Goal: Task Accomplishment & Management: Use online tool/utility

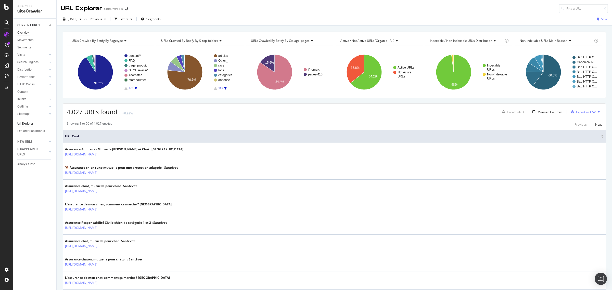
click at [27, 32] on div "Overview" at bounding box center [23, 32] width 12 height 5
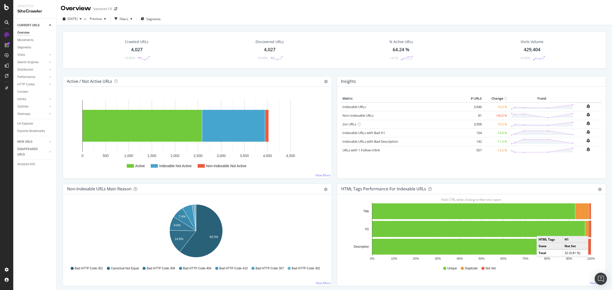
click at [589, 231] on rect "A chart." at bounding box center [590, 229] width 2 height 16
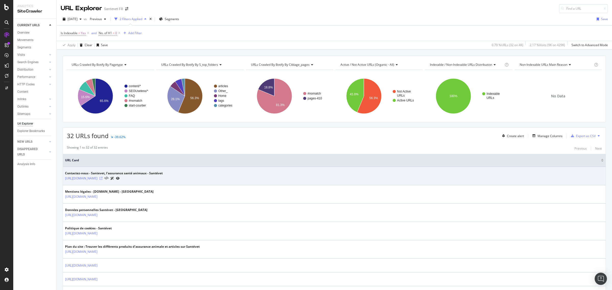
click at [103, 178] on icon at bounding box center [100, 178] width 3 height 3
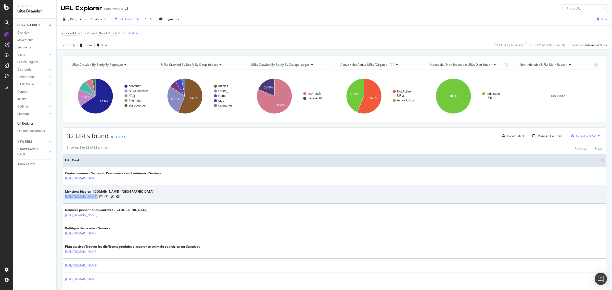
copy tbody "[URL][DOMAIN_NAME]"
drag, startPoint x: 170, startPoint y: 197, endPoint x: 66, endPoint y: 197, distance: 104.8
click at [66, 197] on div "Mentions légales - [DOMAIN_NAME] - Santévet [URL][DOMAIN_NAME]" at bounding box center [334, 195] width 539 height 10
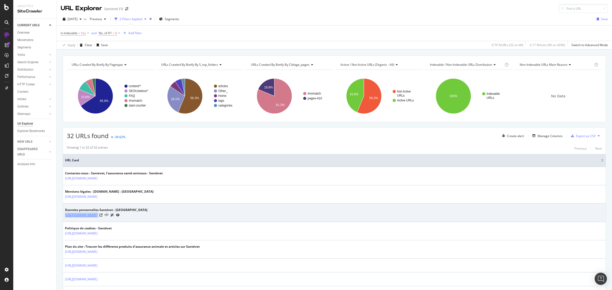
copy tbody "[URL][DOMAIN_NAME]"
drag, startPoint x: 187, startPoint y: 219, endPoint x: 66, endPoint y: 215, distance: 122.0
click at [65, 216] on td "Données personnelles Santévet - Santévet [URL][DOMAIN_NAME]" at bounding box center [334, 213] width 543 height 18
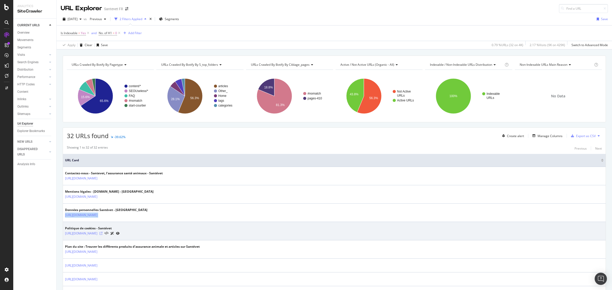
click at [103, 235] on icon at bounding box center [100, 233] width 3 height 3
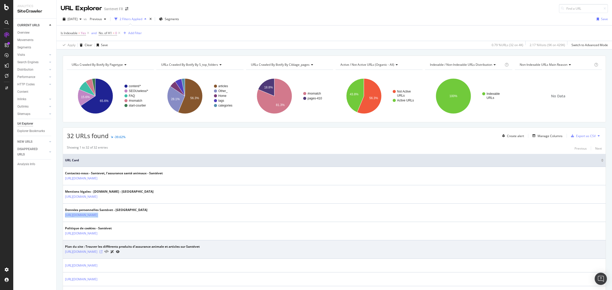
click at [103, 252] on icon at bounding box center [100, 251] width 3 height 3
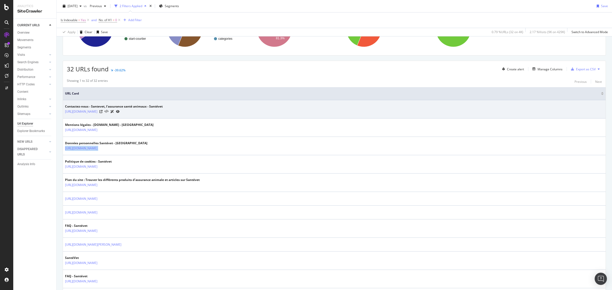
scroll to position [96, 0]
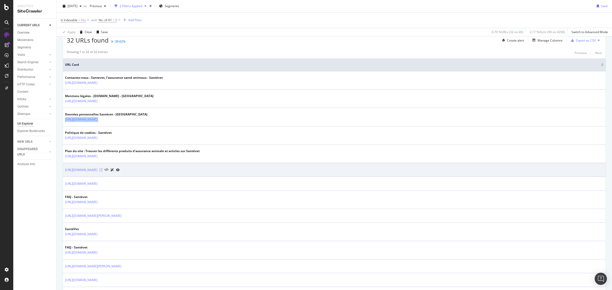
click at [103, 170] on icon at bounding box center [100, 170] width 3 height 3
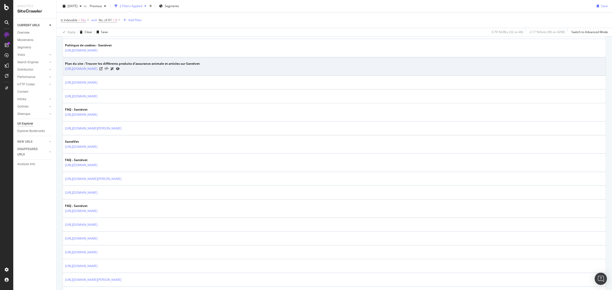
scroll to position [191, 0]
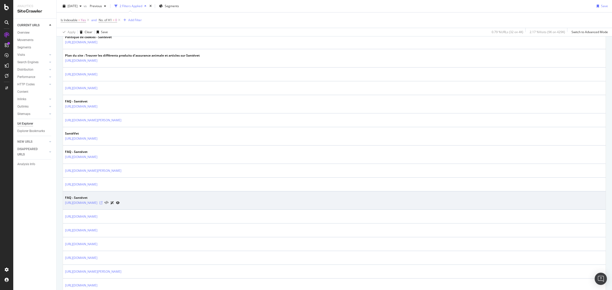
click at [103, 204] on icon at bounding box center [100, 202] width 3 height 3
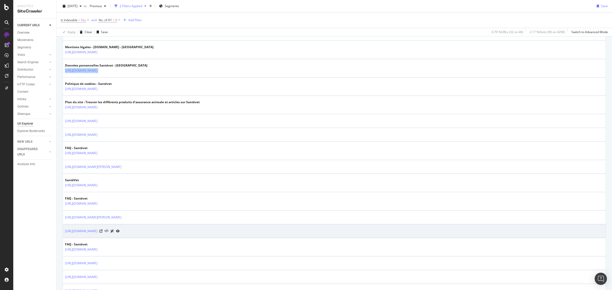
scroll to position [0, 0]
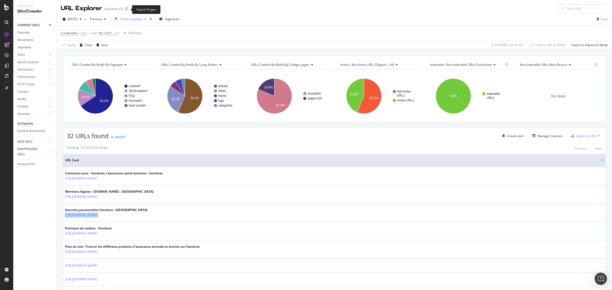
click at [127, 9] on icon "arrow-right-arrow-left" at bounding box center [126, 9] width 3 height 4
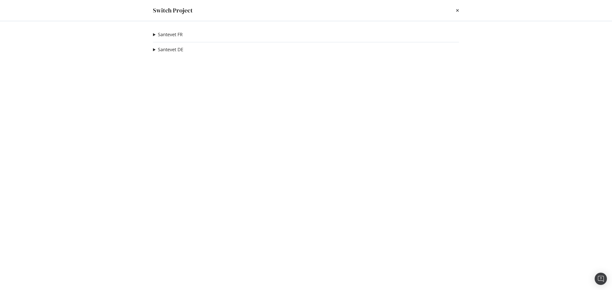
click at [153, 35] on summary "Santevet FR" at bounding box center [168, 34] width 30 height 7
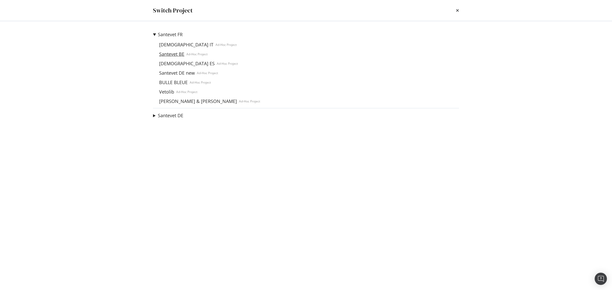
click at [168, 54] on link "Santevet BE" at bounding box center [171, 54] width 29 height 5
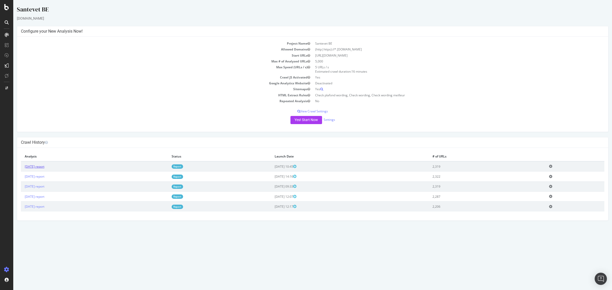
click at [44, 167] on link "[DATE] report" at bounding box center [35, 167] width 20 height 4
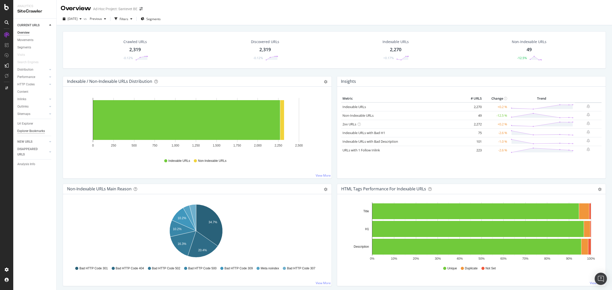
click at [33, 131] on div "Explorer Bookmarks" at bounding box center [31, 131] width 28 height 5
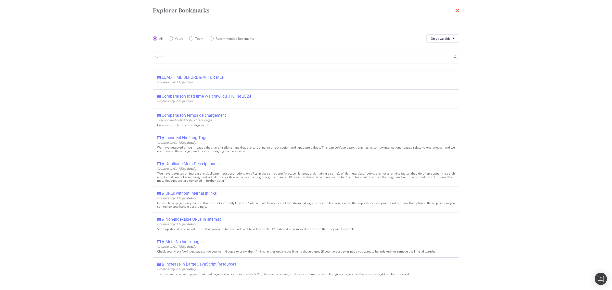
click at [457, 9] on icon "times" at bounding box center [457, 10] width 3 height 4
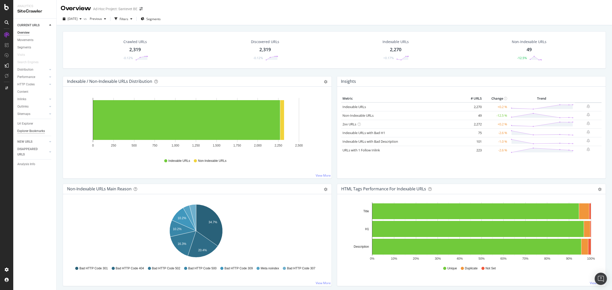
click at [33, 130] on div "Explorer Bookmarks" at bounding box center [31, 131] width 28 height 5
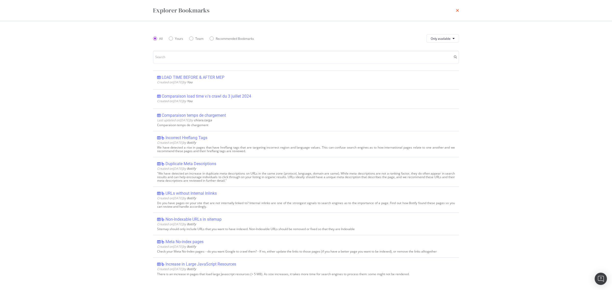
click at [458, 10] on icon "times" at bounding box center [457, 10] width 3 height 4
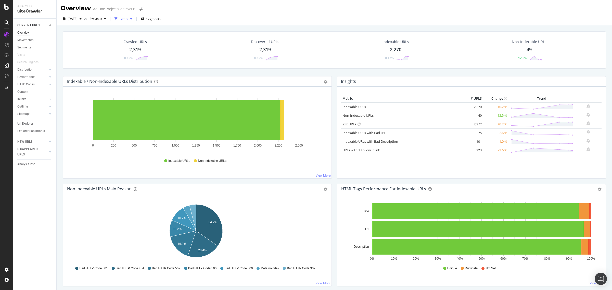
click at [128, 19] on div "Filters" at bounding box center [124, 19] width 9 height 4
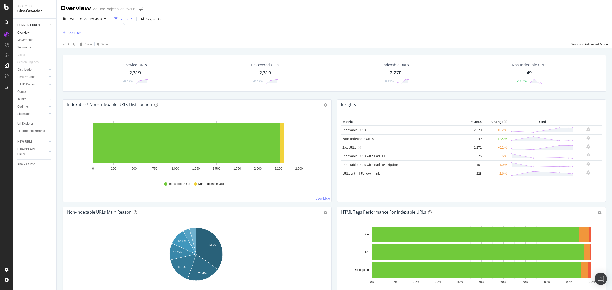
click at [78, 31] on div "Add Filter" at bounding box center [75, 33] width 14 height 4
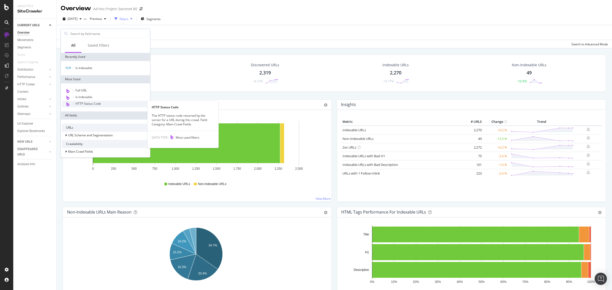
click at [98, 102] on span "HTTP Status Code" at bounding box center [88, 104] width 26 height 4
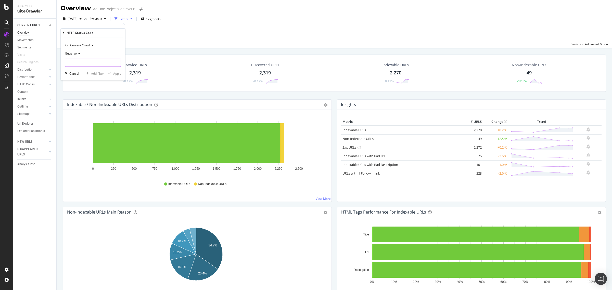
click at [83, 63] on input "number" at bounding box center [93, 63] width 56 height 8
type input "301"
click at [82, 67] on div "301 17 URLS" at bounding box center [93, 69] width 57 height 5
click at [114, 72] on div "Apply" at bounding box center [117, 73] width 8 height 4
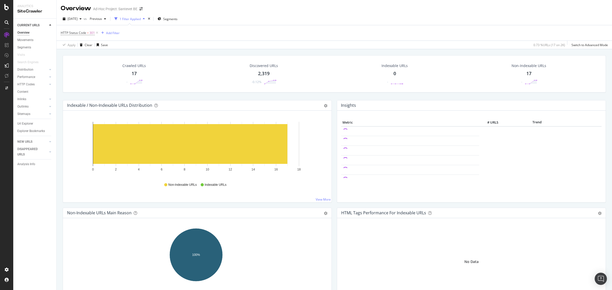
click at [135, 72] on div "17" at bounding box center [134, 73] width 5 height 7
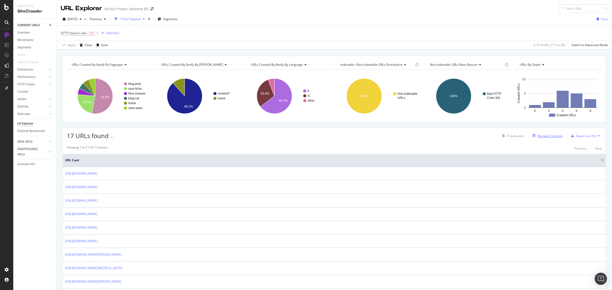
click at [543, 136] on div "Manage Columns" at bounding box center [550, 136] width 25 height 4
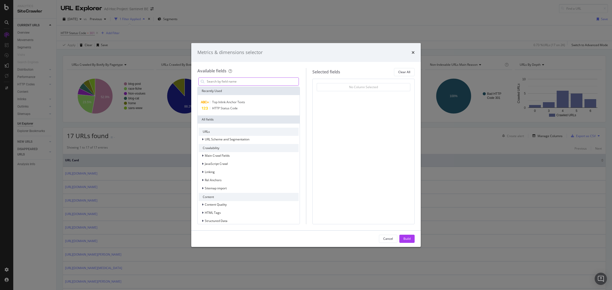
click at [246, 79] on input "modal" at bounding box center [252, 82] width 92 height 8
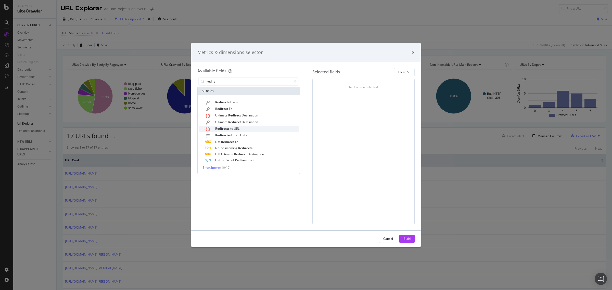
click at [240, 126] on div "Redirects to URL" at bounding box center [252, 129] width 94 height 7
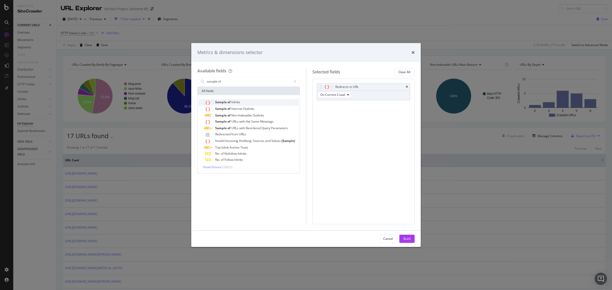
click at [235, 100] on span "Inlinks" at bounding box center [235, 102] width 9 height 4
click at [246, 83] on input "sample of" at bounding box center [248, 82] width 85 height 8
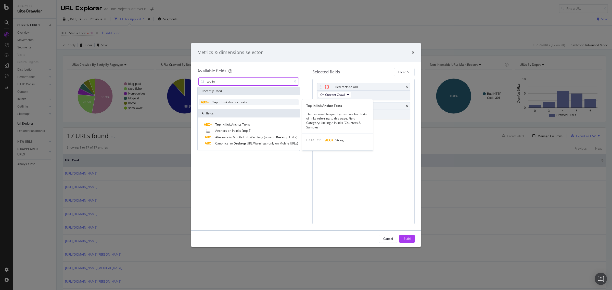
type input "top inli"
click at [243, 102] on span "Texts" at bounding box center [243, 102] width 8 height 4
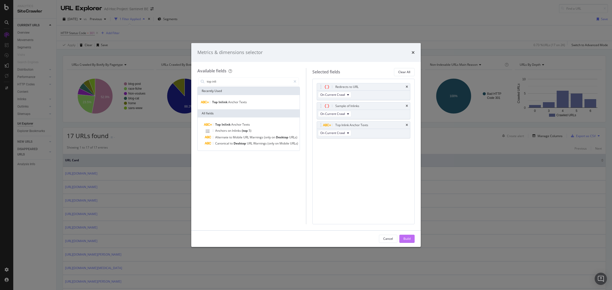
click at [407, 239] on div "Build" at bounding box center [406, 239] width 7 height 4
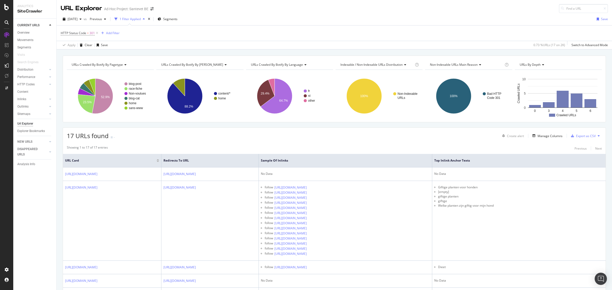
click at [604, 18] on div "[DATE] vs Previous 1 Filter Applied Segments Save" at bounding box center [334, 20] width 555 height 10
click at [601, 18] on div "Save" at bounding box center [604, 19] width 7 height 4
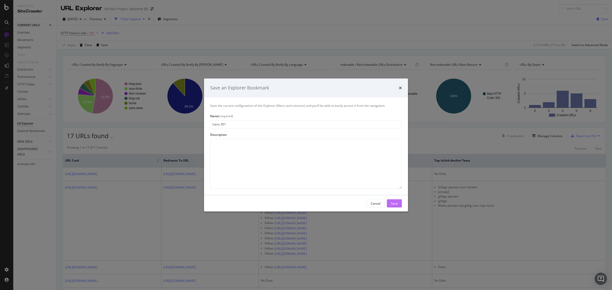
type input "Liens 301"
click at [394, 204] on div "Save" at bounding box center [394, 203] width 7 height 4
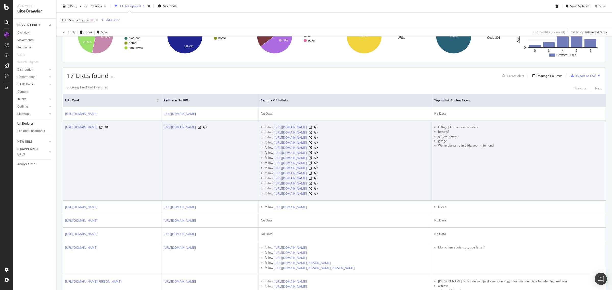
scroll to position [96, 0]
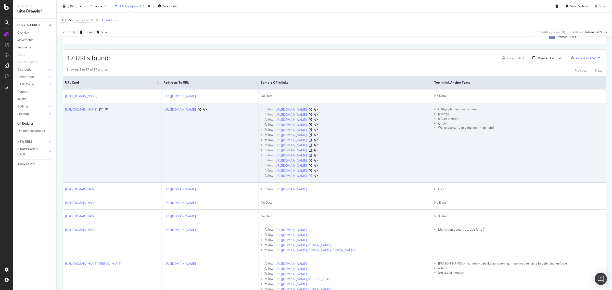
click at [312, 178] on icon at bounding box center [310, 175] width 3 height 3
drag, startPoint x: 525, startPoint y: 109, endPoint x: 474, endPoint y: 110, distance: 51.0
click at [474, 110] on ul "Giftige planten voor honden [empty] giftige planten giftige [PERSON_NAME] plant…" at bounding box center [518, 118] width 169 height 23
copy li "Giftige planten voor honden"
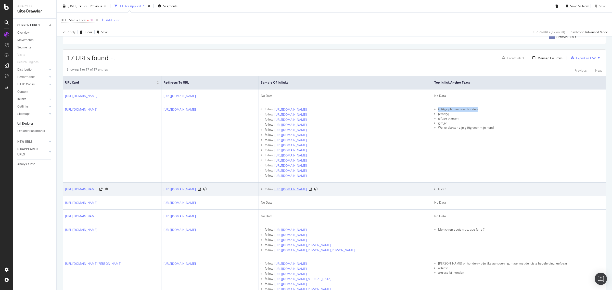
copy div "sitemap"
drag, startPoint x: 416, startPoint y: 196, endPoint x: 389, endPoint y: 195, distance: 27.0
click at [389, 192] on div "follow [URL][DOMAIN_NAME]" at bounding box center [347, 189] width 165 height 5
click at [201, 191] on icon at bounding box center [199, 189] width 3 height 3
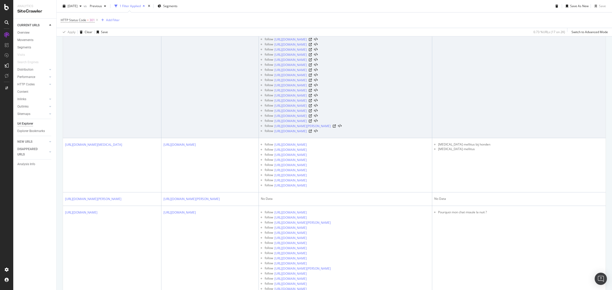
scroll to position [414, 0]
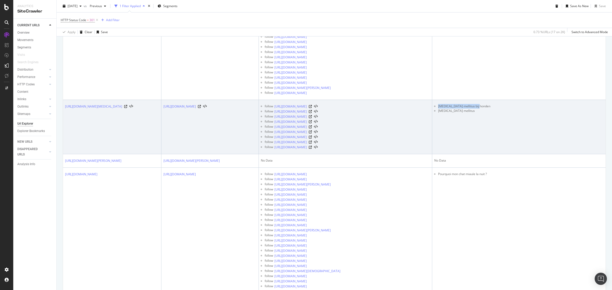
copy li "[MEDICAL_DATA] mellitus bij honden"
drag, startPoint x: 516, startPoint y: 128, endPoint x: 475, endPoint y: 128, distance: 41.6
click at [475, 109] on li "[MEDICAL_DATA] mellitus bij honden" at bounding box center [521, 106] width 166 height 5
click at [312, 118] on icon at bounding box center [310, 116] width 3 height 3
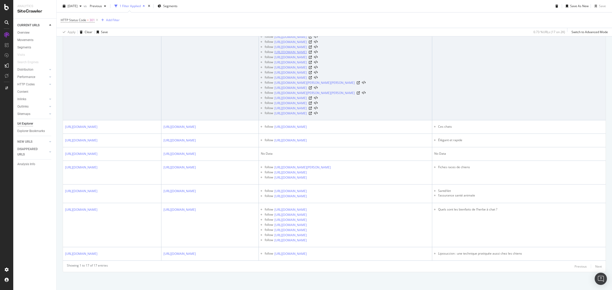
scroll to position [2119, 0]
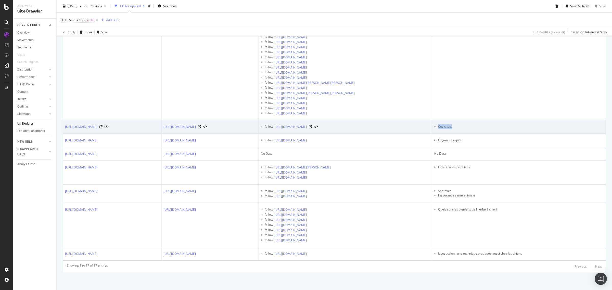
drag, startPoint x: 490, startPoint y: 91, endPoint x: 475, endPoint y: 90, distance: 15.6
click at [475, 124] on li "Ces chats" at bounding box center [521, 126] width 166 height 5
copy li "Ces chats"
click at [312, 125] on icon at bounding box center [310, 126] width 3 height 3
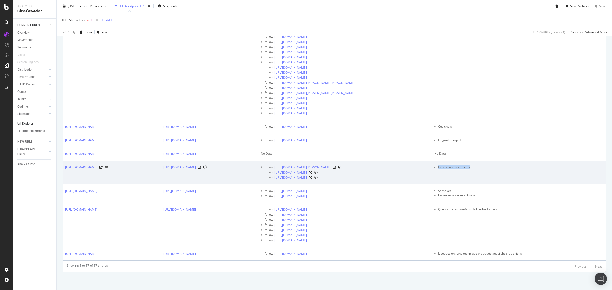
copy li "Fiches races de chiens"
drag, startPoint x: 513, startPoint y: 133, endPoint x: 475, endPoint y: 133, distance: 38.8
click at [475, 165] on li "Fiches races de chiens" at bounding box center [521, 167] width 166 height 5
click at [336, 166] on icon at bounding box center [334, 167] width 3 height 3
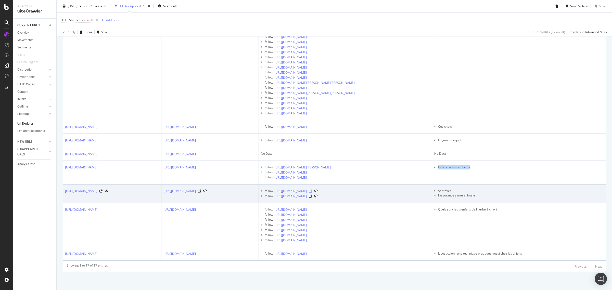
click at [312, 190] on icon at bounding box center [310, 191] width 3 height 3
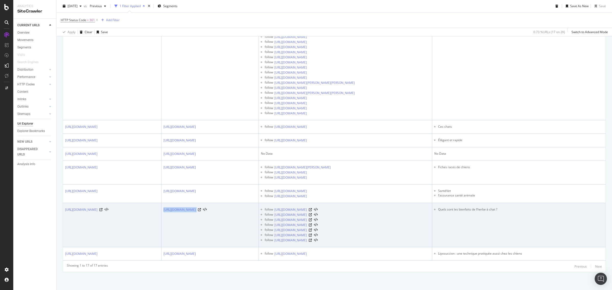
copy div "[URL][DOMAIN_NAME]"
drag, startPoint x: 323, startPoint y: 184, endPoint x: 200, endPoint y: 178, distance: 123.1
click at [200, 203] on td "[URL][DOMAIN_NAME]" at bounding box center [209, 225] width 97 height 44
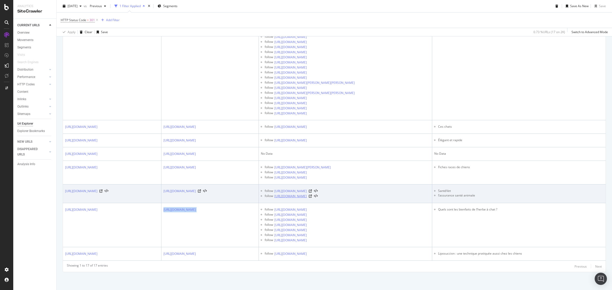
copy div "reproduction-chaleurs-bien-dans-sa-tete-et-son-corps"
drag, startPoint x: 465, startPoint y: 175, endPoint x: 400, endPoint y: 163, distance: 65.3
click at [400, 185] on td "follow [URL][DOMAIN_NAME] follow [URL][DOMAIN_NAME]" at bounding box center [345, 194] width 173 height 19
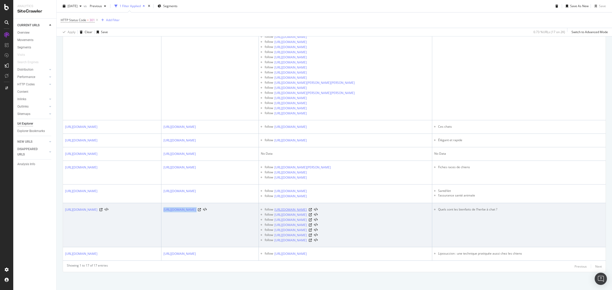
drag, startPoint x: 460, startPoint y: 183, endPoint x: 401, endPoint y: 184, distance: 58.9
click at [401, 207] on div "follow [URL][DOMAIN_NAME]" at bounding box center [347, 209] width 165 height 5
copy div "votre-chat-a-t-il-lestomac-fragile"
click at [312, 208] on icon at bounding box center [310, 209] width 3 height 3
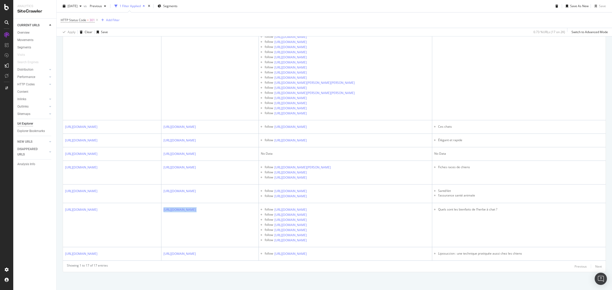
scroll to position [2056, 0]
click at [26, 129] on div "Explorer Bookmarks" at bounding box center [31, 131] width 28 height 5
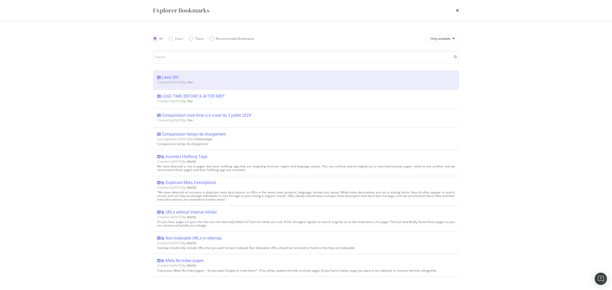
click at [457, 8] on icon "times" at bounding box center [457, 10] width 3 height 4
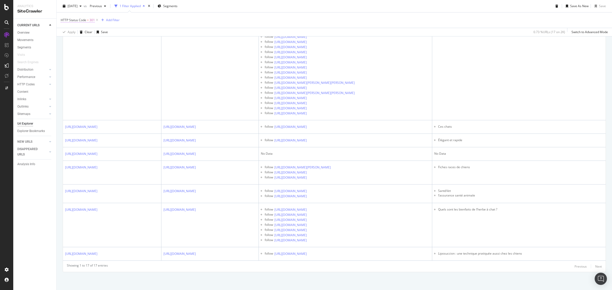
click at [74, 19] on span "HTTP Status Code" at bounding box center [74, 20] width 26 height 4
drag, startPoint x: 83, startPoint y: 47, endPoint x: 61, endPoint y: 46, distance: 21.9
click at [61, 46] on div "On Current Crawl Equal to 301 301 200 2,272 URLS 301 17 URLS 404 10 URLS 502 8 …" at bounding box center [93, 45] width 64 height 43
type input "404"
click at [74, 56] on span "404" at bounding box center [88, 56] width 42 height 4
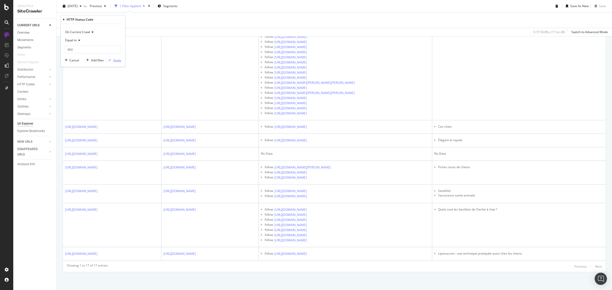
click at [116, 60] on div "Apply" at bounding box center [117, 60] width 8 height 4
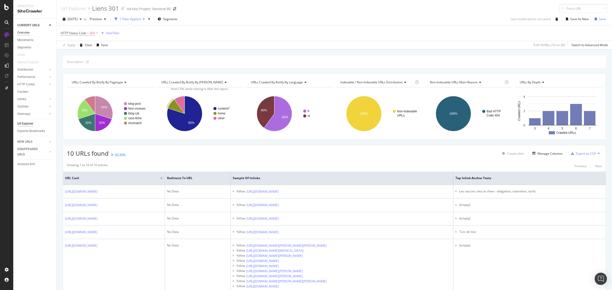
click at [27, 32] on div "Overview" at bounding box center [23, 32] width 12 height 5
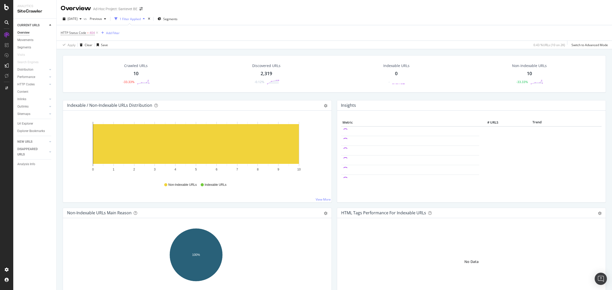
click at [138, 71] on div "Crawled URLs 10 -33.33%" at bounding box center [136, 74] width 38 height 27
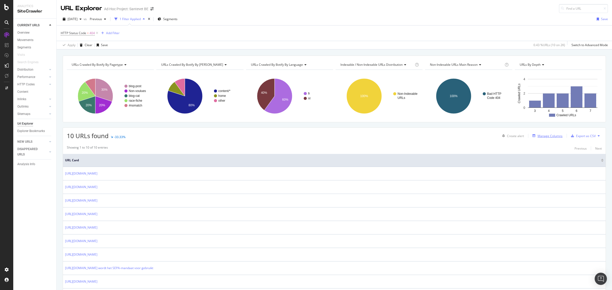
click at [532, 135] on div "button" at bounding box center [533, 135] width 7 height 3
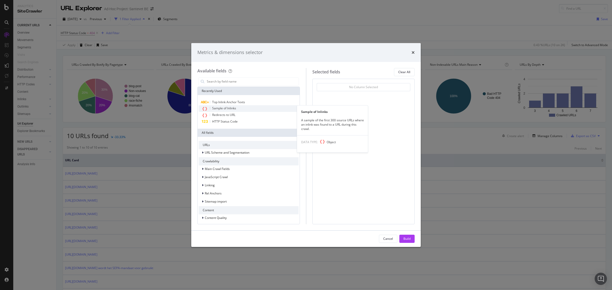
click at [236, 108] on span "Sample of Inlinks" at bounding box center [224, 108] width 24 height 4
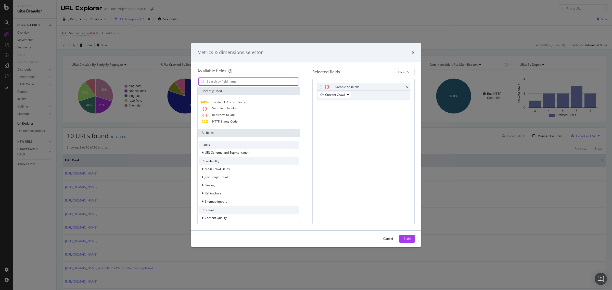
click at [227, 81] on input "modal" at bounding box center [252, 82] width 92 height 8
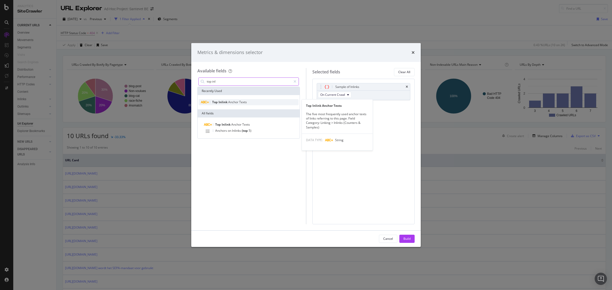
type input "top inl"
click at [242, 101] on span "Texts" at bounding box center [243, 102] width 8 height 4
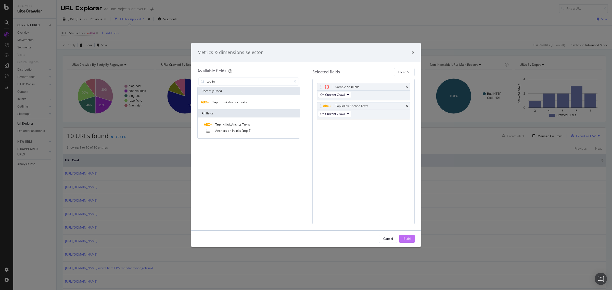
click at [407, 239] on div "Build" at bounding box center [406, 239] width 7 height 4
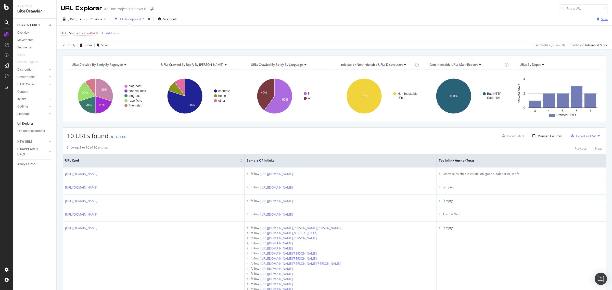
click at [601, 19] on div "Save" at bounding box center [604, 19] width 7 height 4
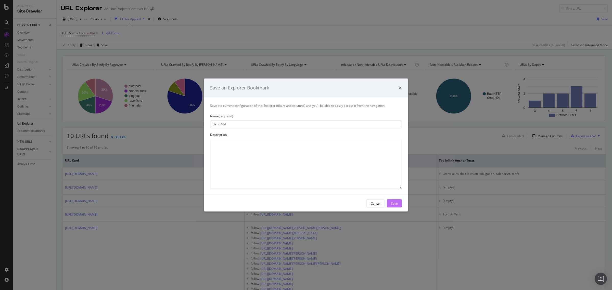
type input "Liens 404"
click at [392, 203] on div "Save" at bounding box center [394, 203] width 7 height 4
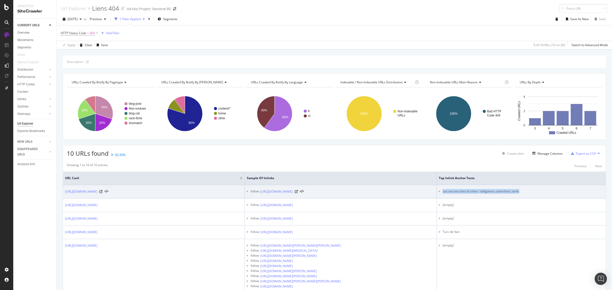
drag, startPoint x: 558, startPoint y: 191, endPoint x: 473, endPoint y: 195, distance: 84.7
click at [473, 195] on td "Les vaccins chez le chien : obligation, calendrier, tarifs" at bounding box center [521, 192] width 169 height 14
click at [298, 193] on icon at bounding box center [296, 191] width 3 height 3
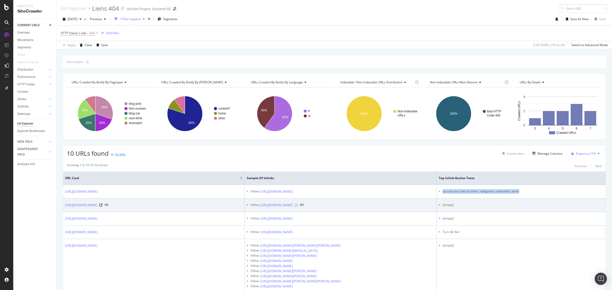
click at [298, 206] on icon at bounding box center [296, 205] width 3 height 3
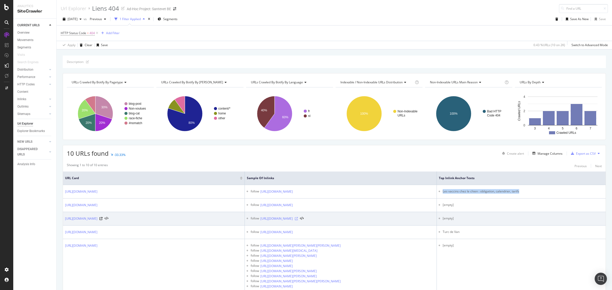
click at [298, 220] on icon at bounding box center [296, 218] width 3 height 3
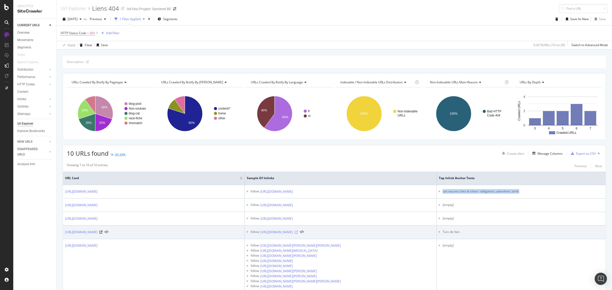
click at [298, 233] on icon at bounding box center [296, 232] width 3 height 3
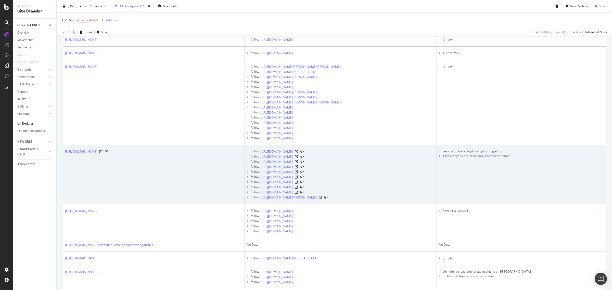
scroll to position [208, 0]
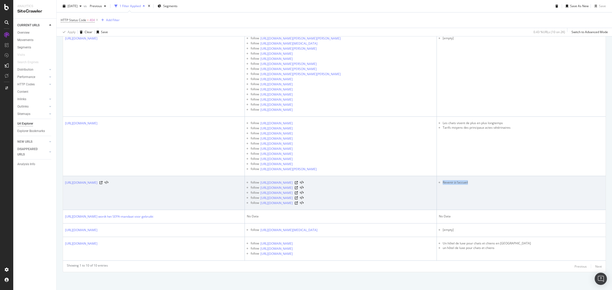
drag, startPoint x: 501, startPoint y: 182, endPoint x: 472, endPoint y: 179, distance: 29.2
click at [472, 179] on td "Revenir à l’accueil" at bounding box center [521, 193] width 169 height 34
click at [298, 183] on icon at bounding box center [296, 182] width 3 height 3
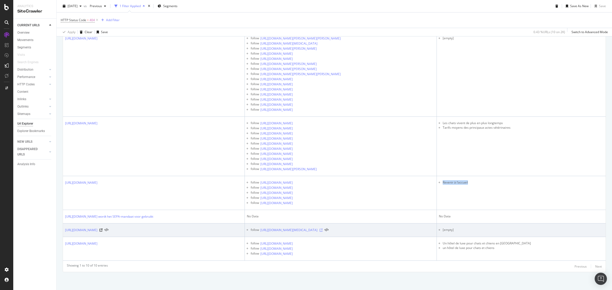
click at [323, 230] on icon at bounding box center [321, 230] width 3 height 3
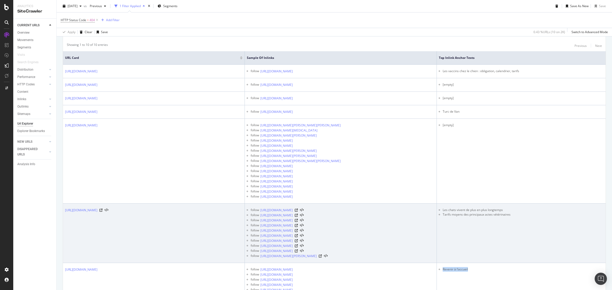
scroll to position [17, 0]
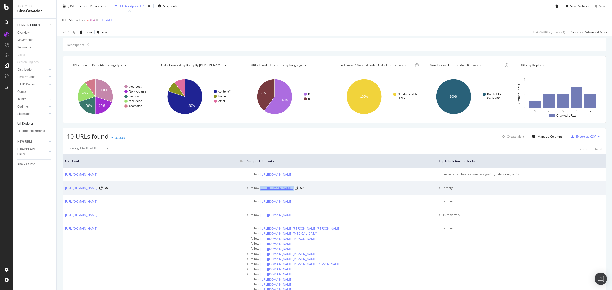
drag, startPoint x: 400, startPoint y: 189, endPoint x: 282, endPoint y: 188, distance: 117.8
click at [282, 188] on div "follow [URL][DOMAIN_NAME]" at bounding box center [343, 188] width 184 height 5
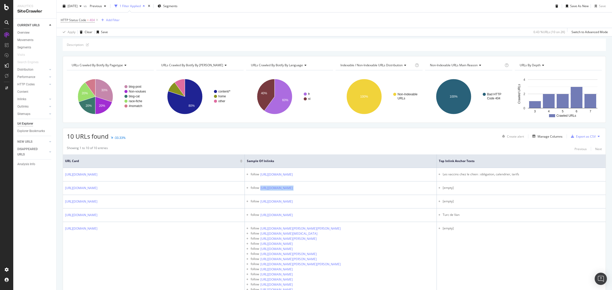
click at [27, 122] on div "Url Explorer" at bounding box center [25, 123] width 16 height 5
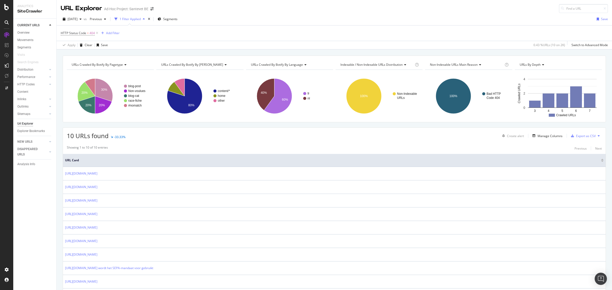
click at [561, 7] on icon at bounding box center [562, 8] width 3 height 3
click at [560, 6] on input at bounding box center [583, 8] width 49 height 9
paste input "[URL][DOMAIN_NAME]"
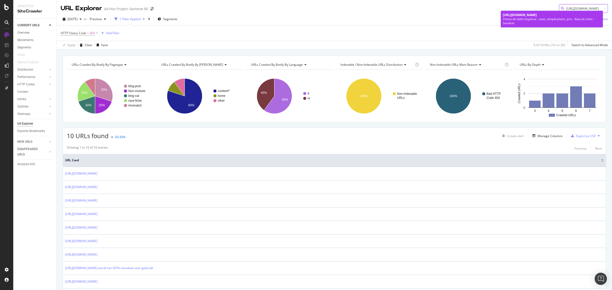
type input "[URL][DOMAIN_NAME]"
click at [537, 14] on span "[URL][DOMAIN_NAME]" at bounding box center [520, 15] width 34 height 4
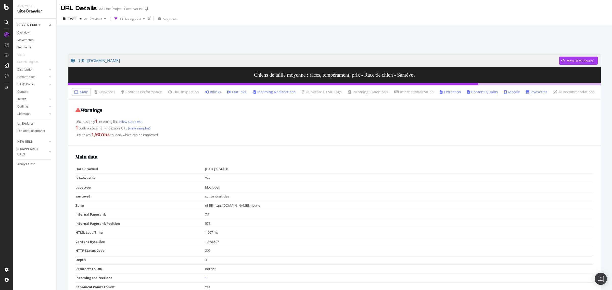
click at [214, 91] on link "Inlinks" at bounding box center [213, 92] width 16 height 5
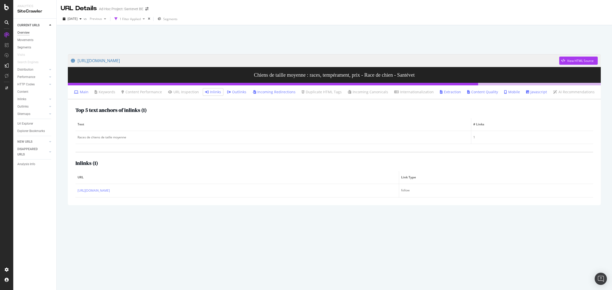
click at [27, 32] on div "Overview" at bounding box center [23, 32] width 12 height 5
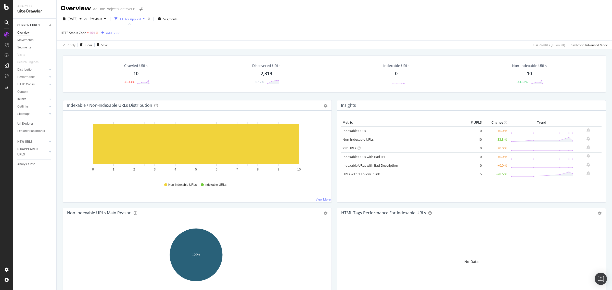
click at [97, 32] on icon at bounding box center [97, 32] width 4 height 5
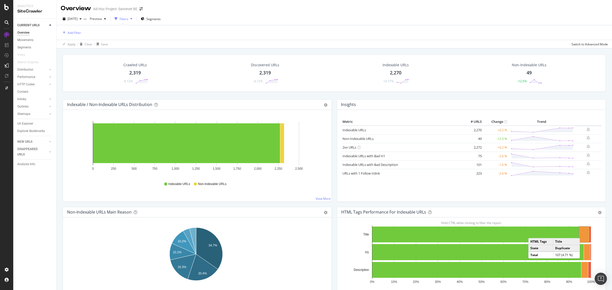
click at [580, 234] on rect "A chart." at bounding box center [584, 235] width 10 height 16
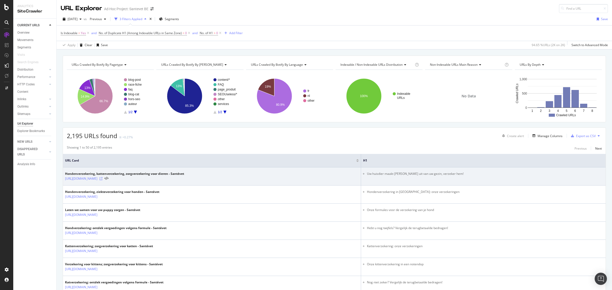
click at [103, 179] on icon at bounding box center [100, 178] width 3 height 3
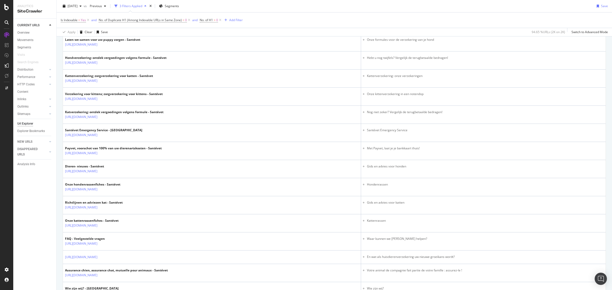
scroll to position [128, 0]
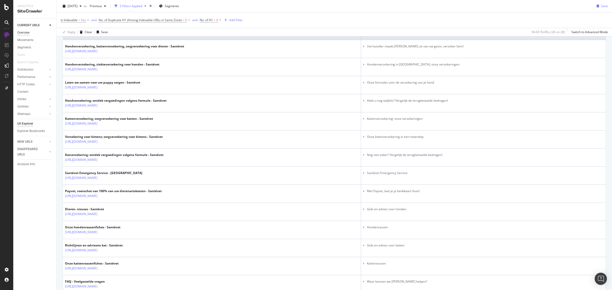
click at [28, 32] on div "Overview" at bounding box center [23, 32] width 12 height 5
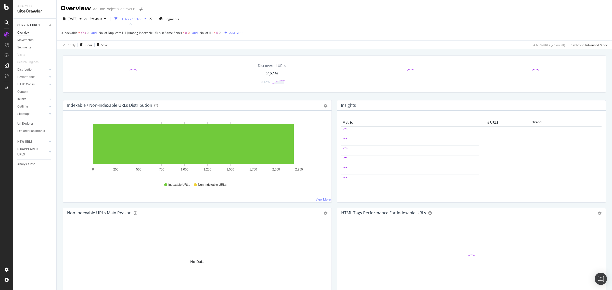
click at [189, 33] on icon at bounding box center [189, 32] width 4 height 5
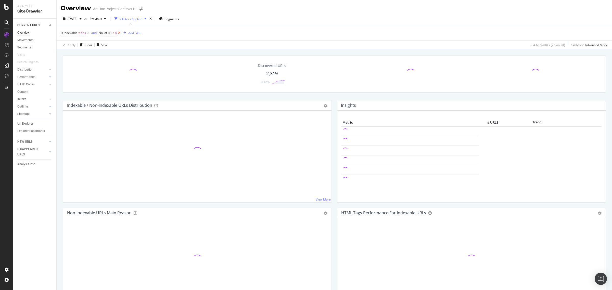
click at [120, 34] on icon at bounding box center [119, 32] width 4 height 5
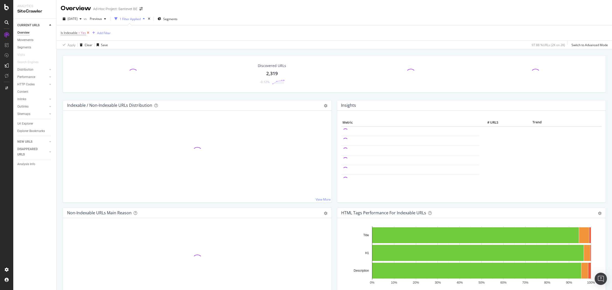
click at [89, 34] on icon at bounding box center [88, 32] width 4 height 5
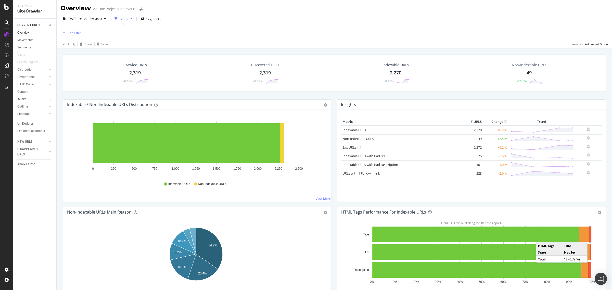
click at [589, 238] on rect "A chart." at bounding box center [590, 235] width 2 height 16
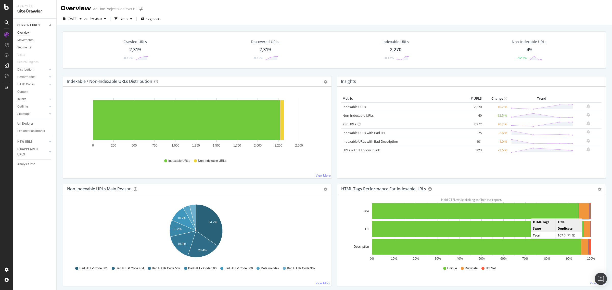
click at [583, 214] on rect "A chart." at bounding box center [584, 212] width 10 height 16
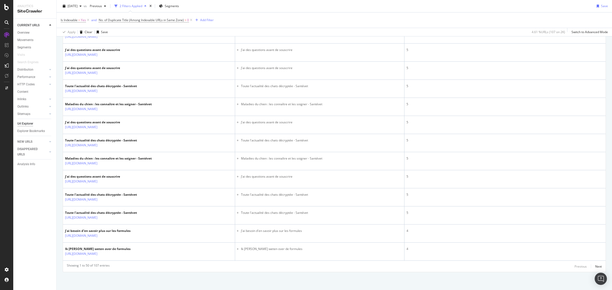
scroll to position [624, 0]
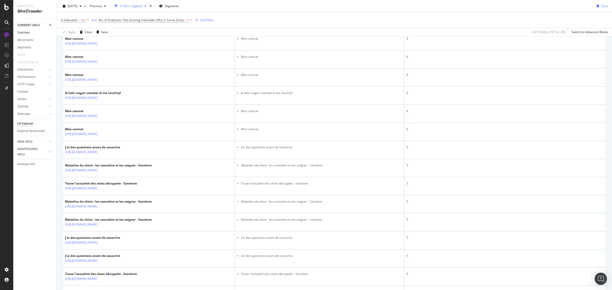
click at [31, 32] on link "Overview" at bounding box center [34, 32] width 35 height 5
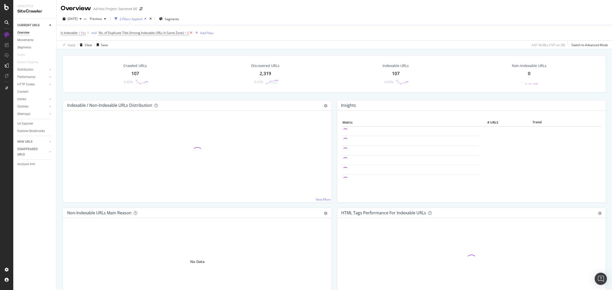
click at [190, 33] on icon at bounding box center [191, 32] width 4 height 5
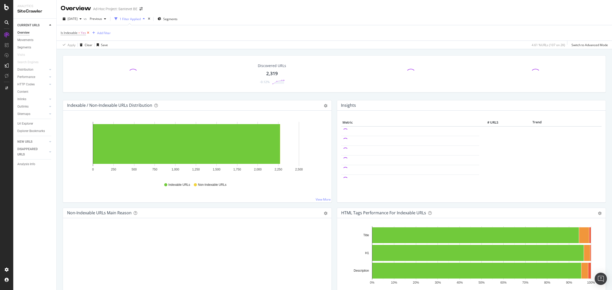
click at [89, 31] on icon at bounding box center [88, 32] width 4 height 5
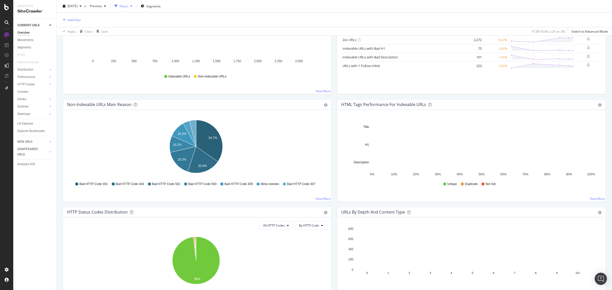
scroll to position [128, 0]
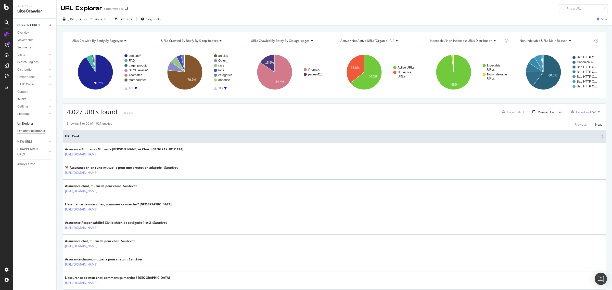
click at [34, 132] on div "Explorer Bookmarks" at bounding box center [31, 131] width 28 height 5
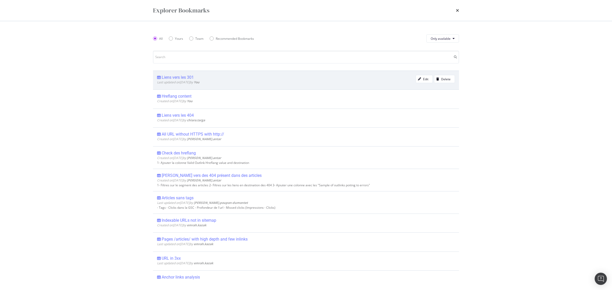
click at [171, 78] on div "Liens vers les 301" at bounding box center [178, 77] width 32 height 5
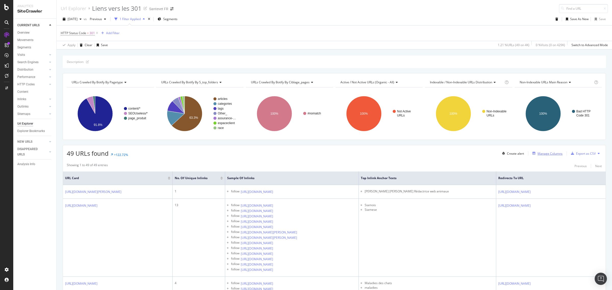
click at [539, 152] on div "Manage Columns" at bounding box center [550, 153] width 25 height 4
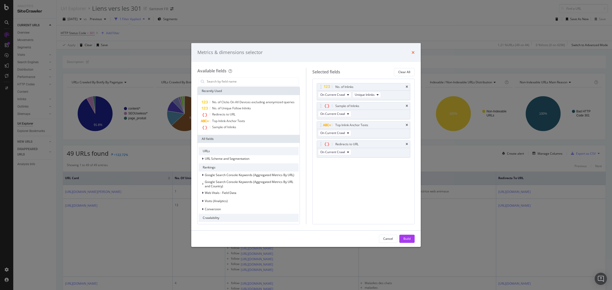
click at [412, 51] on icon "times" at bounding box center [413, 52] width 3 height 4
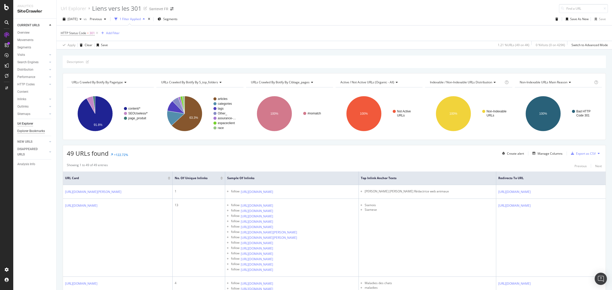
click at [32, 132] on div "Explorer Bookmarks" at bounding box center [31, 131] width 28 height 5
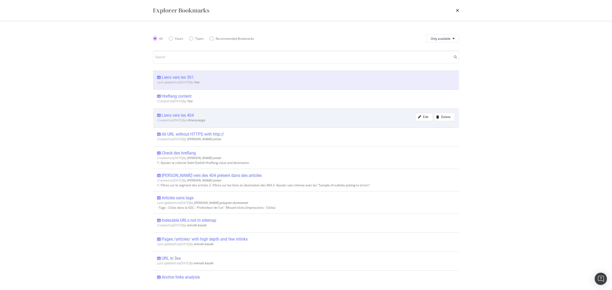
click at [186, 116] on div "Liens vers les 404" at bounding box center [178, 115] width 32 height 5
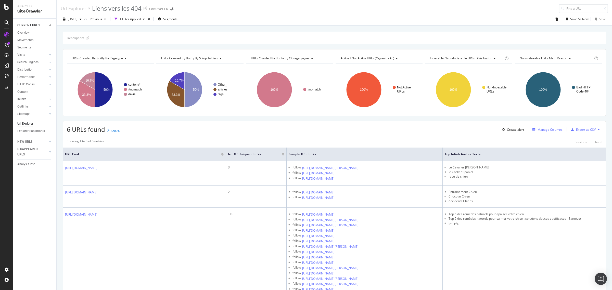
click at [538, 129] on div "Manage Columns" at bounding box center [550, 130] width 25 height 4
